Goal: Task Accomplishment & Management: Manage account settings

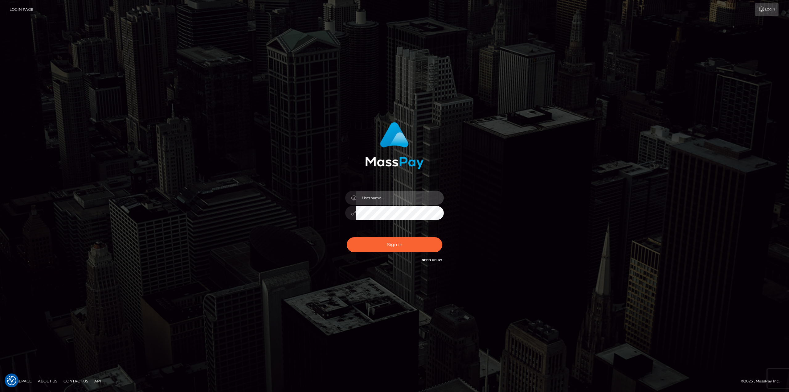
click at [391, 193] on input "text" at bounding box center [400, 198] width 88 height 14
type input "Ahmed"
click at [417, 244] on button "Sign in" at bounding box center [395, 244] width 96 height 15
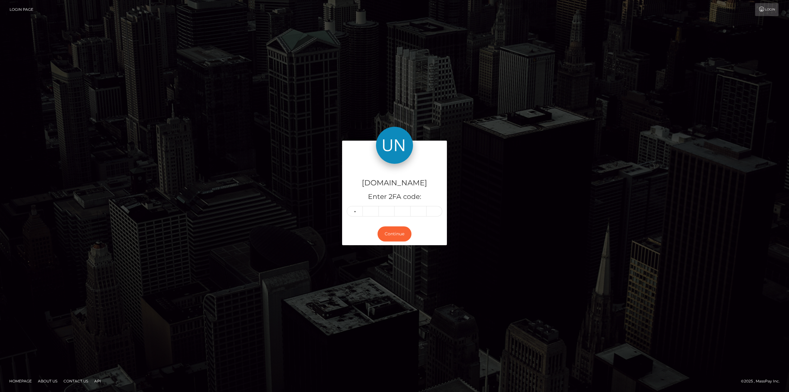
type input "4"
type input "1"
type input "4"
type input "9"
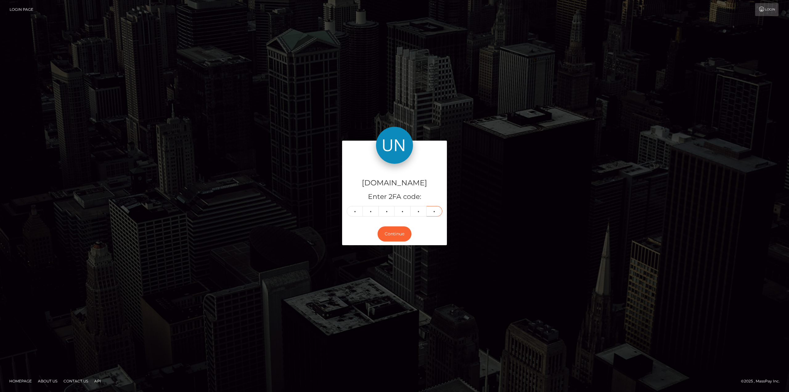
type input "3"
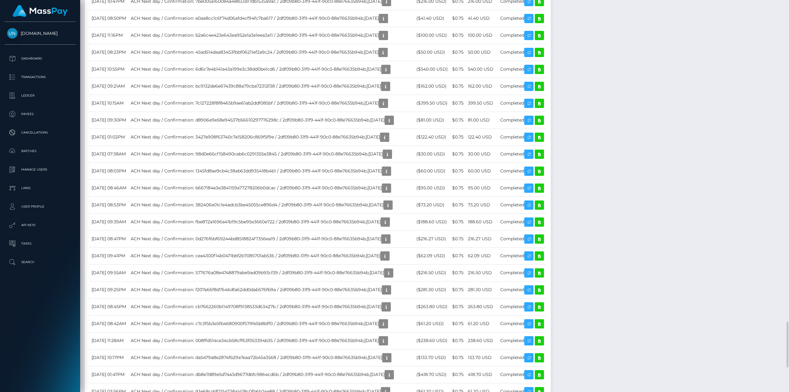
scroll to position [1788, 0]
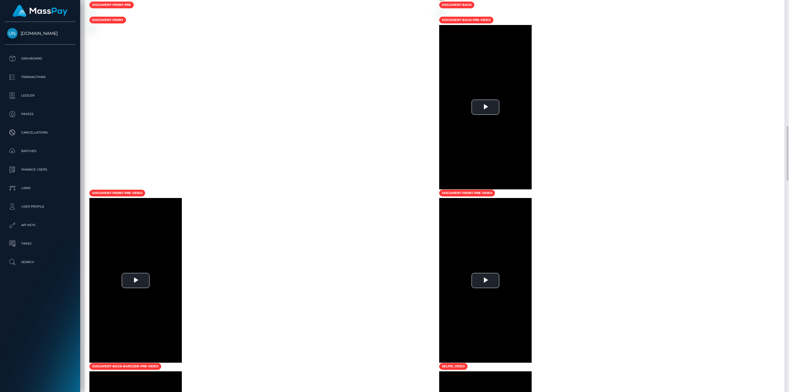
scroll to position [617, 0]
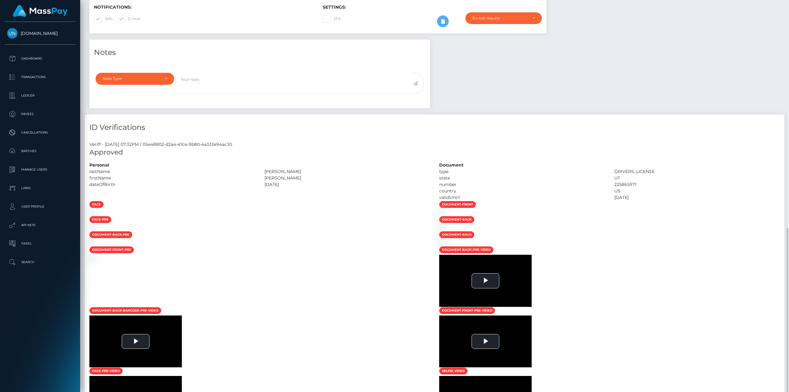
scroll to position [247, 0]
